Goal: Find contact information: Obtain details needed to contact an individual or organization

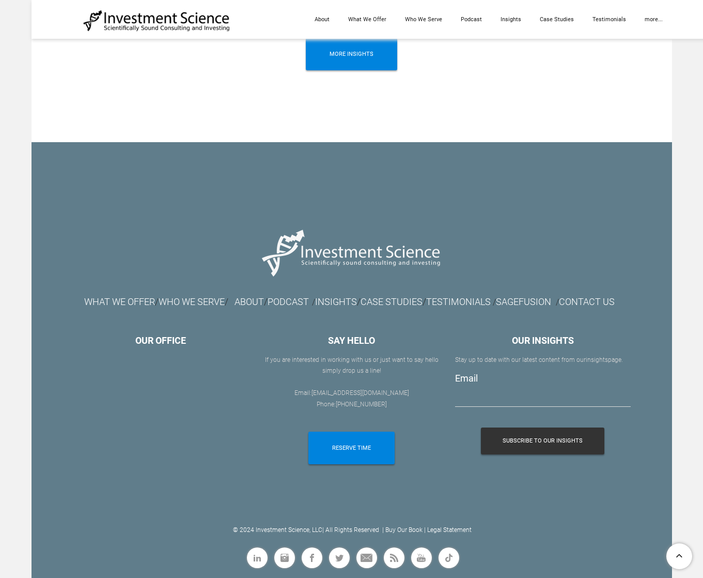
scroll to position [5792, 0]
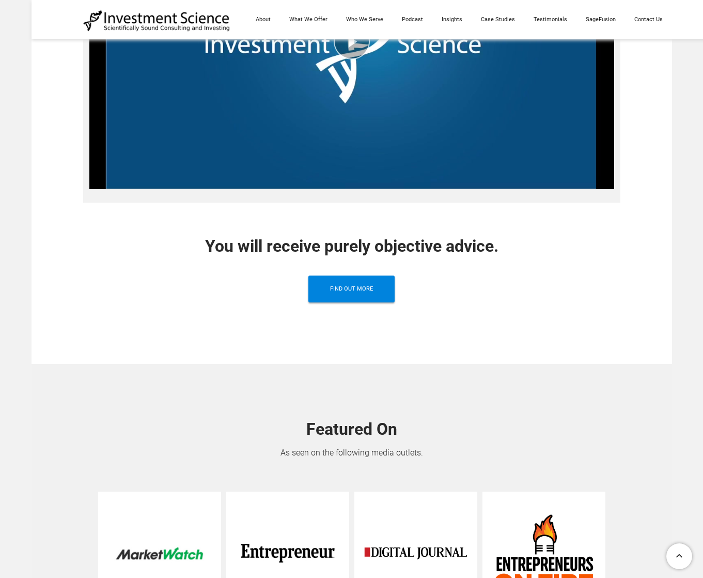
scroll to position [916, 0]
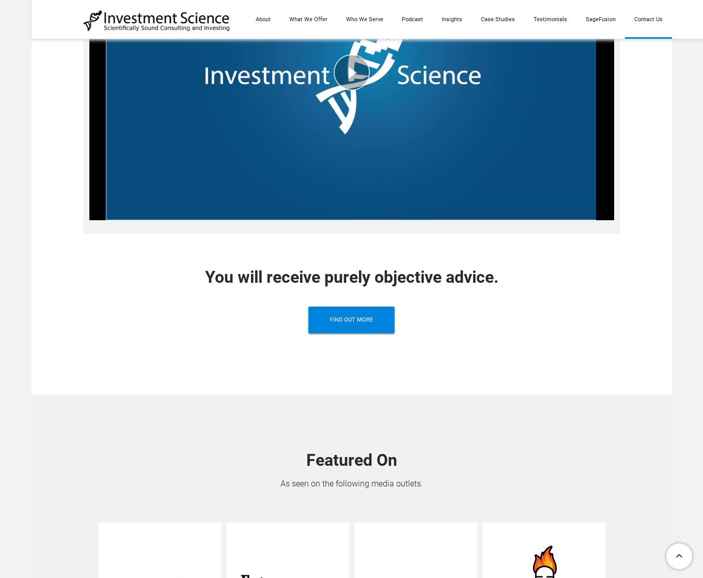
click at [647, 17] on link "Contact Us" at bounding box center [648, 19] width 47 height 39
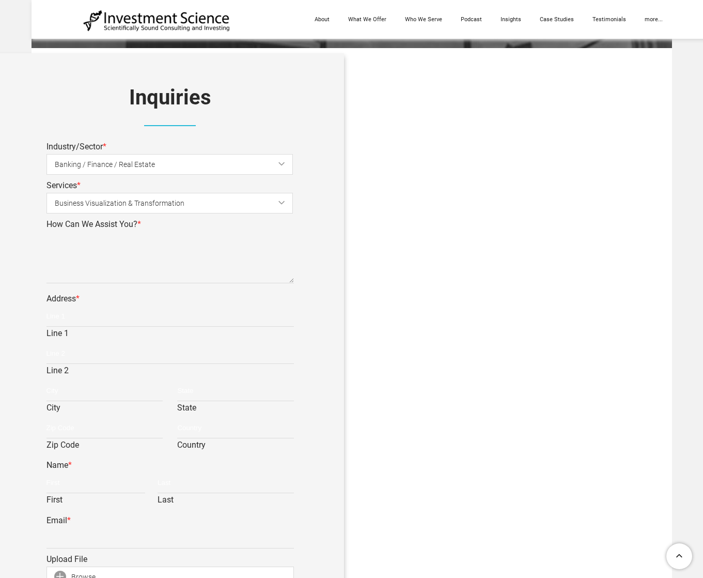
scroll to position [346, 0]
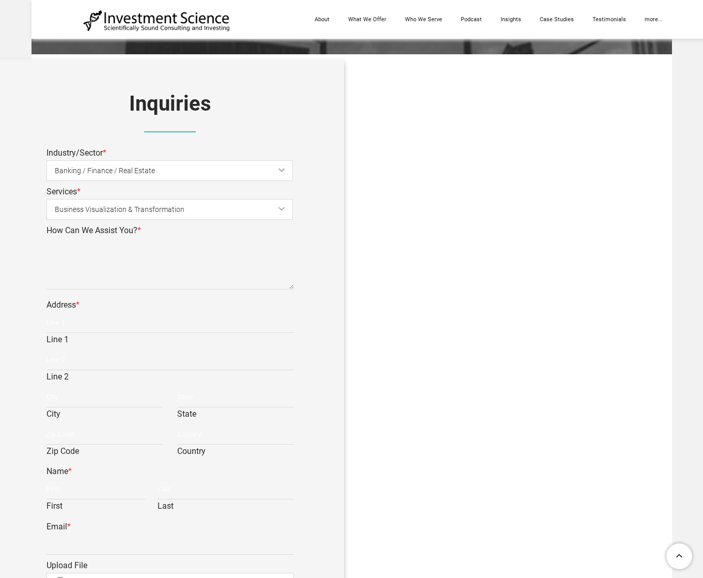
click at [147, 209] on span "Business Visualization & Transformation" at bounding box center [178, 209] width 247 height 23
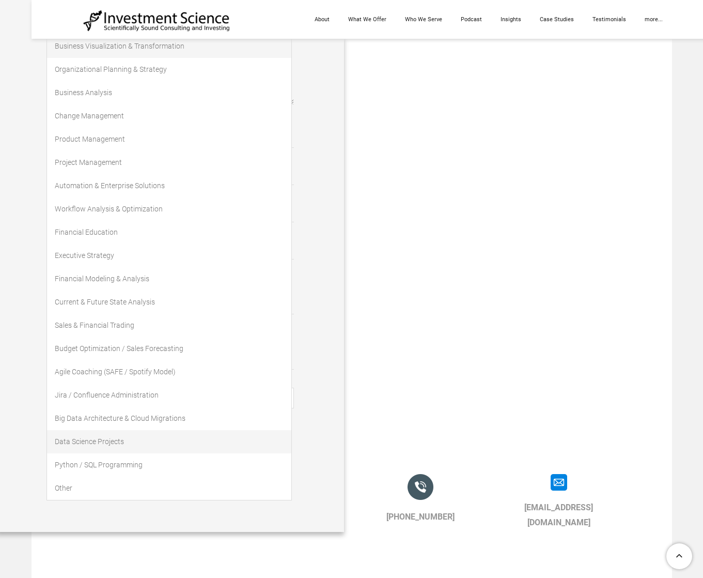
scroll to position [592, 0]
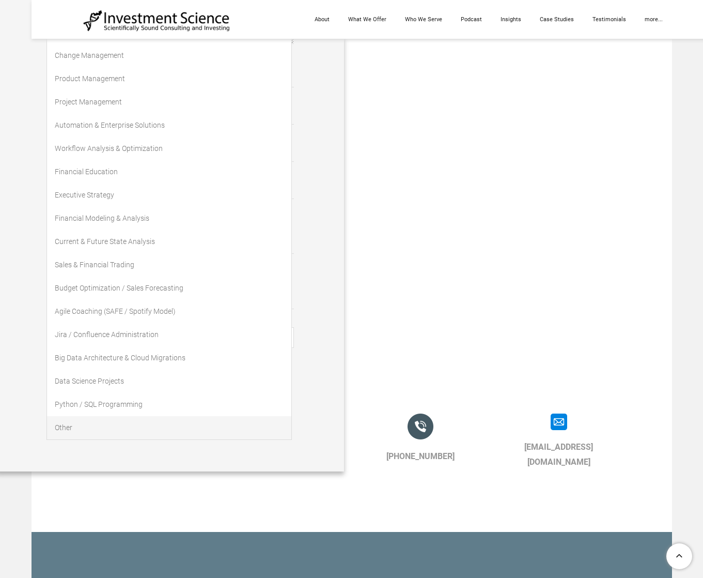
click at [57, 426] on link "Other" at bounding box center [169, 427] width 244 height 23
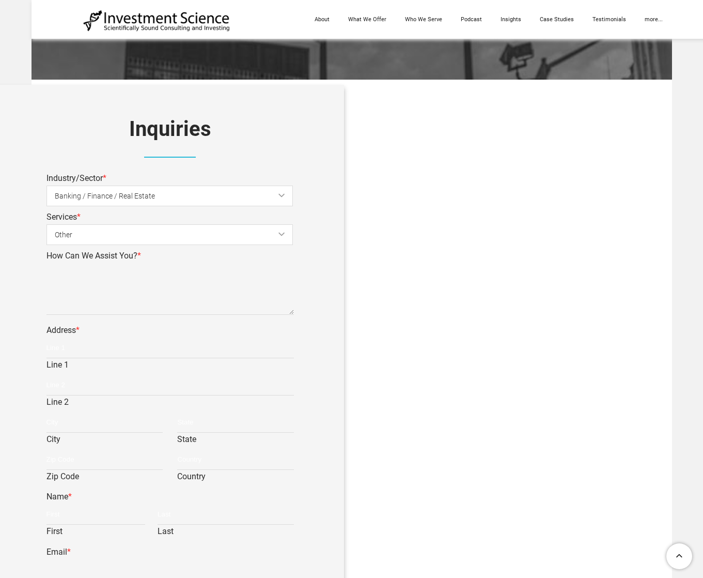
scroll to position [317, 0]
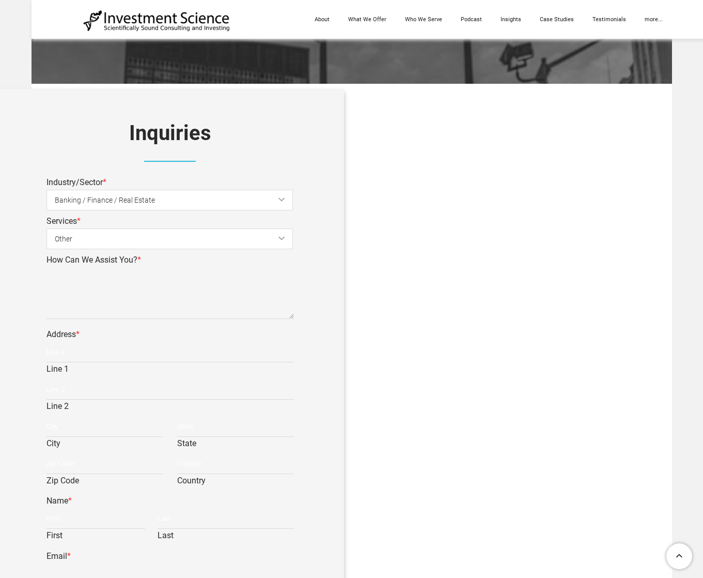
click at [80, 201] on span "Banking / Finance / Real Estate" at bounding box center [178, 200] width 247 height 23
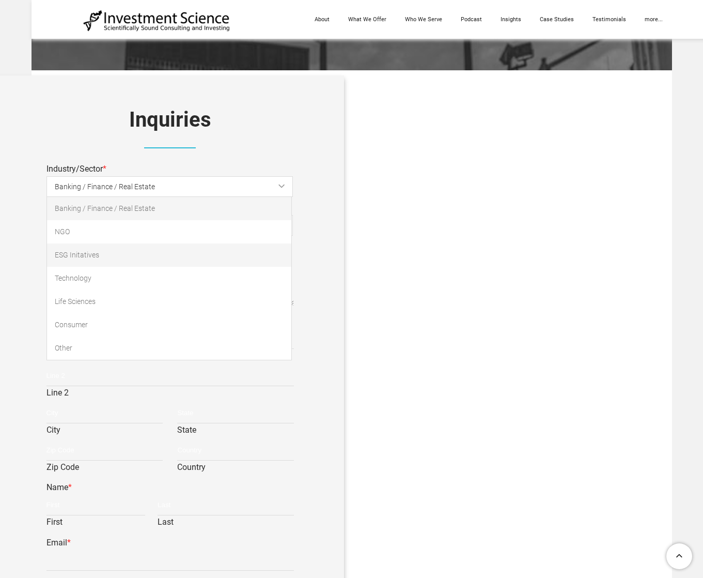
scroll to position [331, 0]
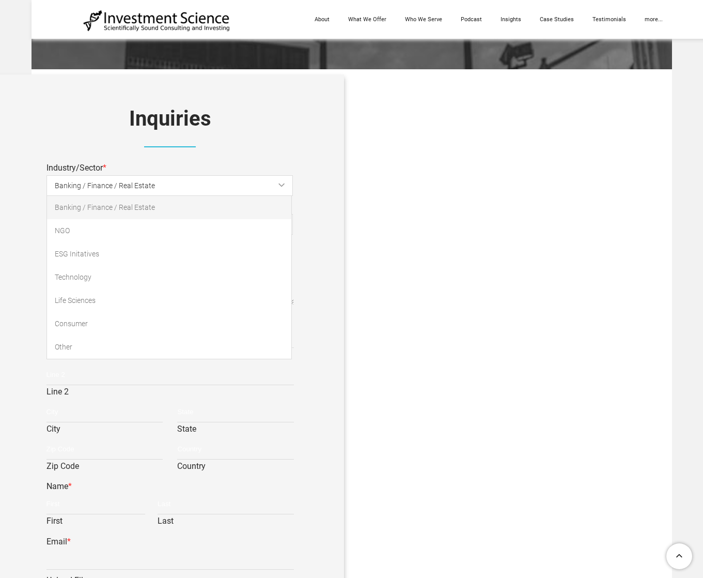
click at [73, 347] on link "Other" at bounding box center [169, 346] width 244 height 23
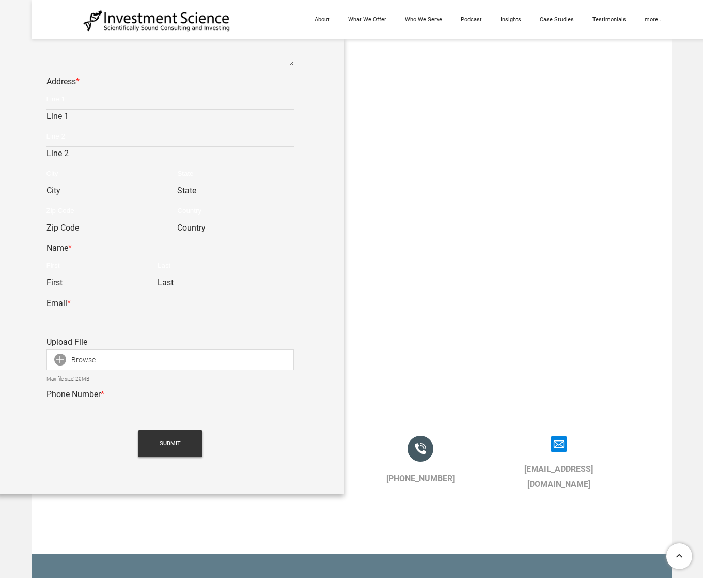
scroll to position [574, 0]
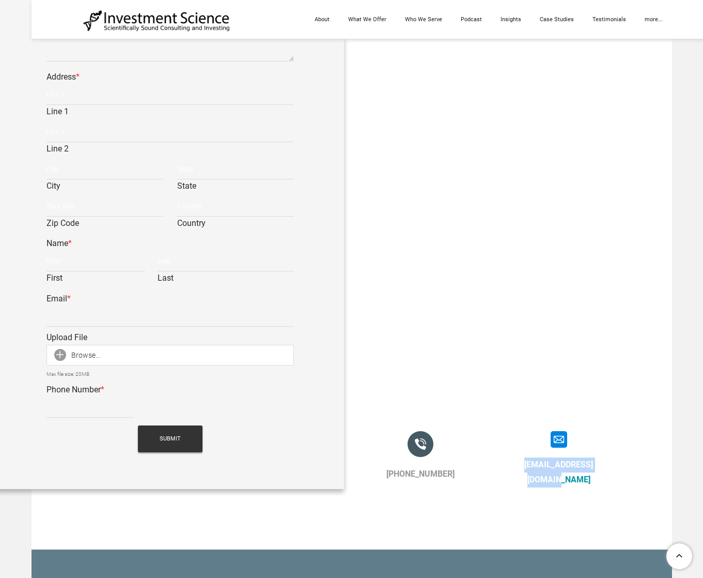
drag, startPoint x: 615, startPoint y: 465, endPoint x: 512, endPoint y: 466, distance: 102.8
click at [511, 466] on div "[EMAIL_ADDRESS][DOMAIN_NAME]" at bounding box center [559, 472] width 123 height 30
copy link "[EMAIL_ADDRESS][DOMAIN_NAME]"
